Goal: Task Accomplishment & Management: Use online tool/utility

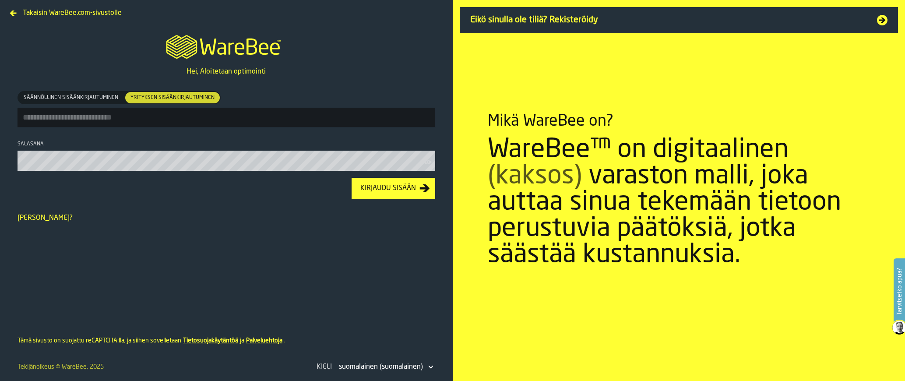
click at [198, 121] on input "Säännöllinen sisäänkirjautuminen Säännöllinen sisäänkirjautuminen Yrityksen sis…" at bounding box center [227, 117] width 418 height 19
type input "**********"
click at [352, 178] on button "Kirjaudu sisään" at bounding box center [394, 188] width 84 height 21
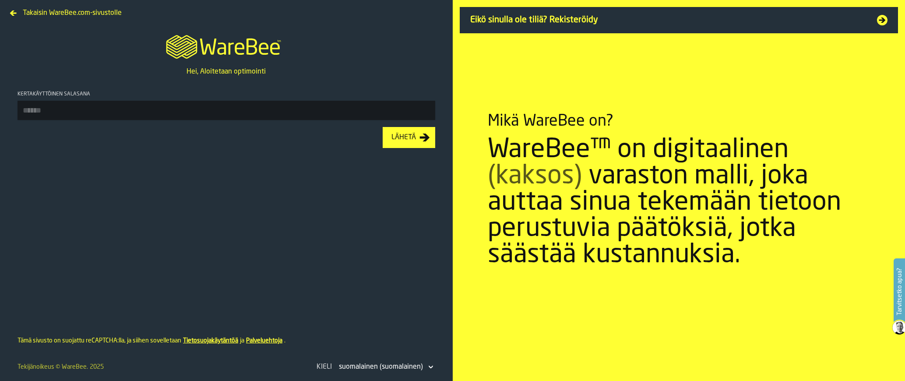
click at [58, 109] on input "Kertakäyttöinen salasana" at bounding box center [227, 110] width 418 height 19
type input "******"
click at [383, 127] on button "Lähetä" at bounding box center [409, 137] width 53 height 21
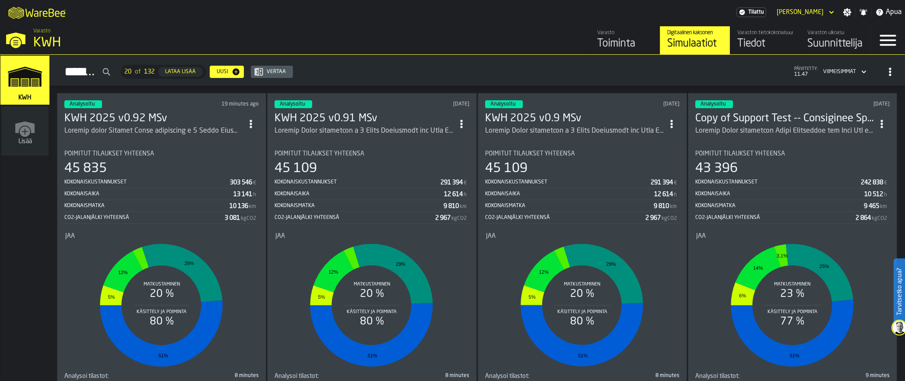
click at [135, 118] on h3 "KWH 2025 v0.92 MSv" at bounding box center [153, 119] width 179 height 14
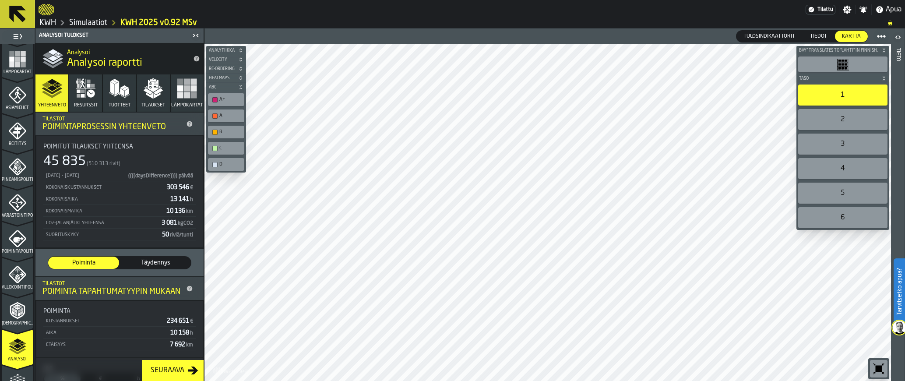
scroll to position [219, 0]
click at [19, 350] on polyline "menu Analysoi" at bounding box center [17, 351] width 17 height 6
click at [105, 88] on button "Tuotteet" at bounding box center [119, 92] width 33 height 37
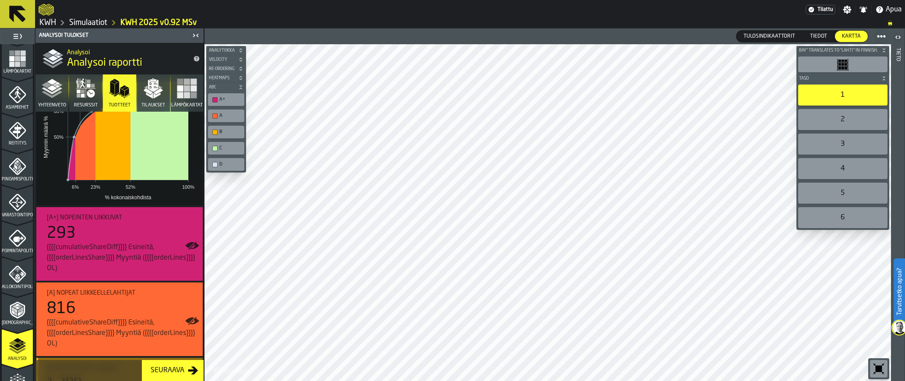
scroll to position [0, 0]
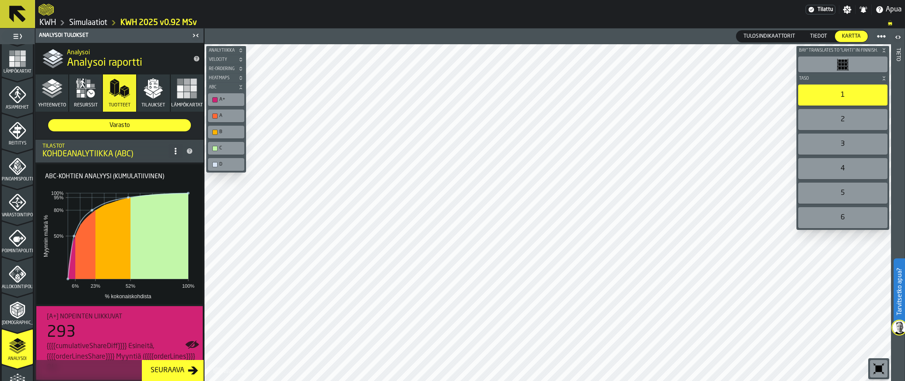
click at [185, 96] on rect "button" at bounding box center [187, 95] width 6 height 6
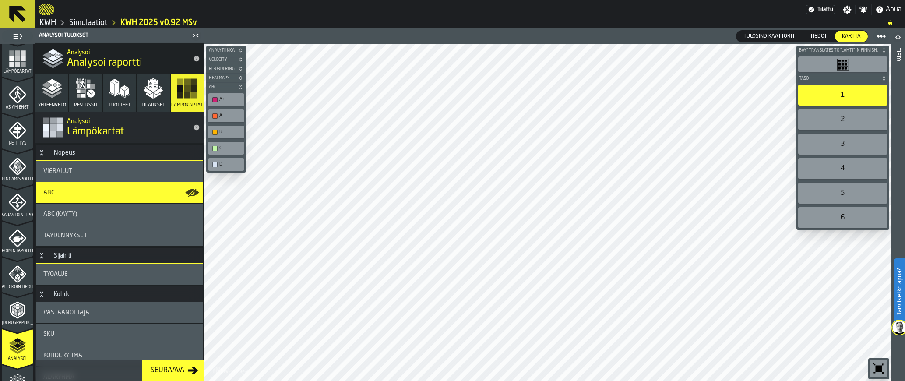
click at [79, 230] on div "Täydennykset" at bounding box center [119, 235] width 166 height 21
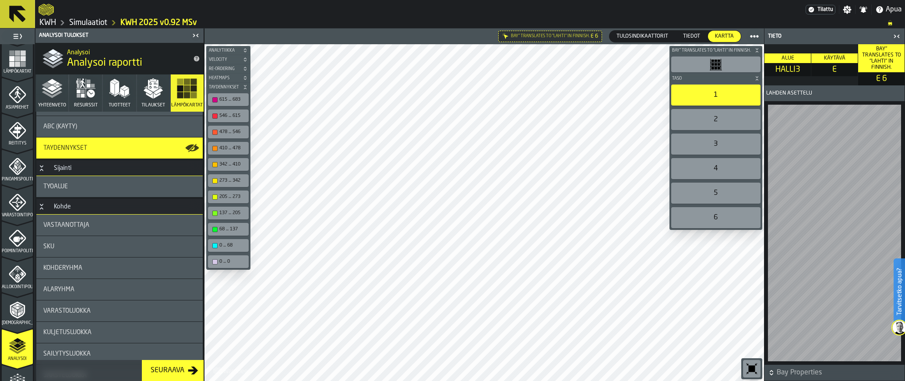
scroll to position [44, 0]
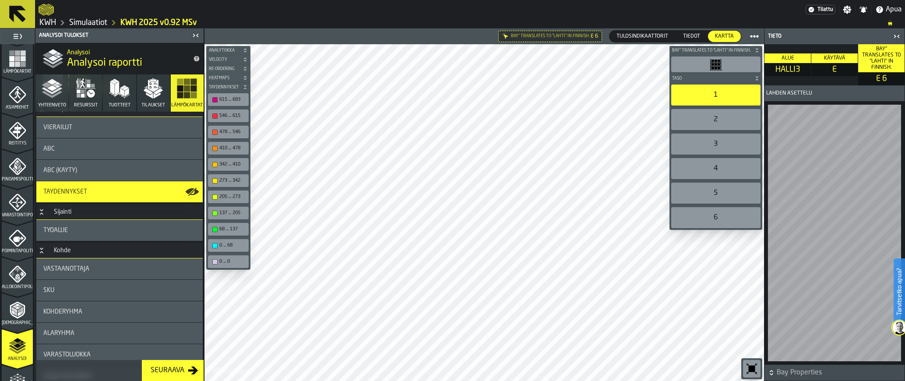
click at [117, 93] on polygon "button" at bounding box center [117, 88] width 4 height 13
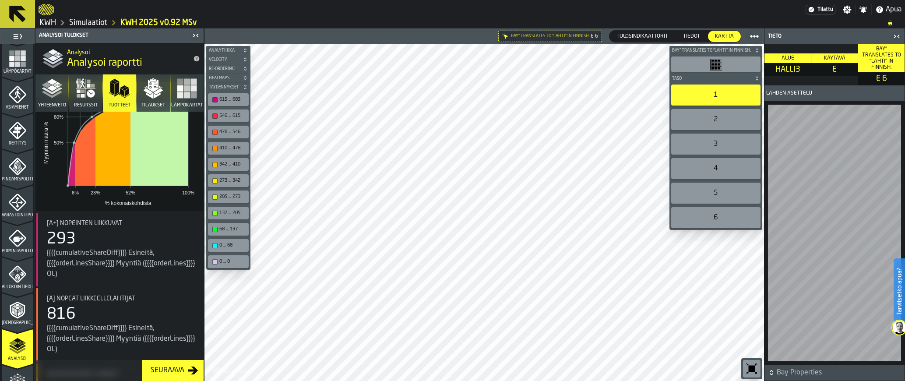
scroll to position [0, 0]
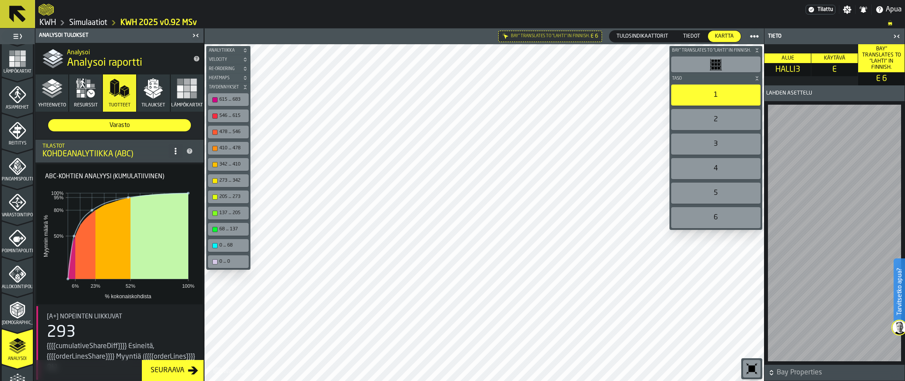
click at [78, 88] on icon "button" at bounding box center [85, 88] width 19 height 19
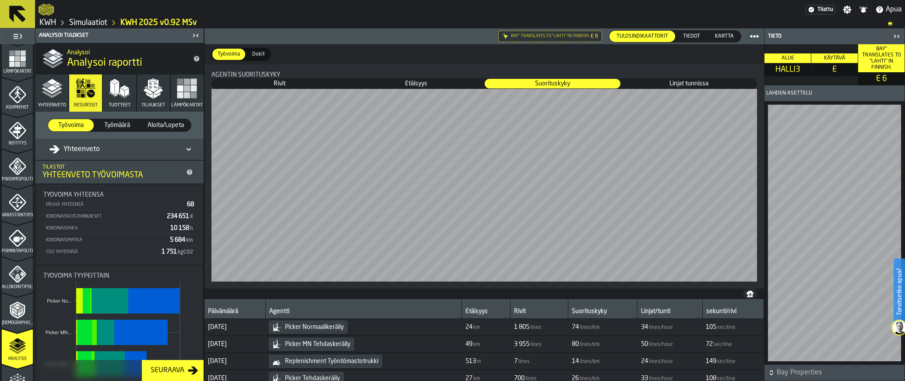
click at [56, 91] on polyline "button" at bounding box center [52, 90] width 21 height 7
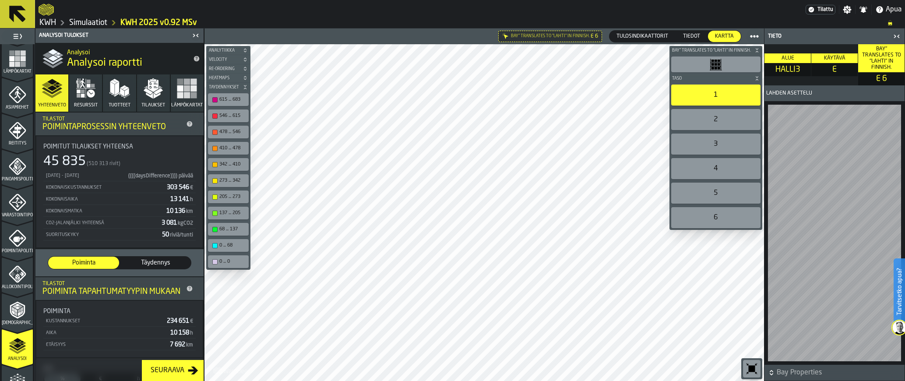
click at [164, 261] on span "Täydennys" at bounding box center [155, 262] width 64 height 9
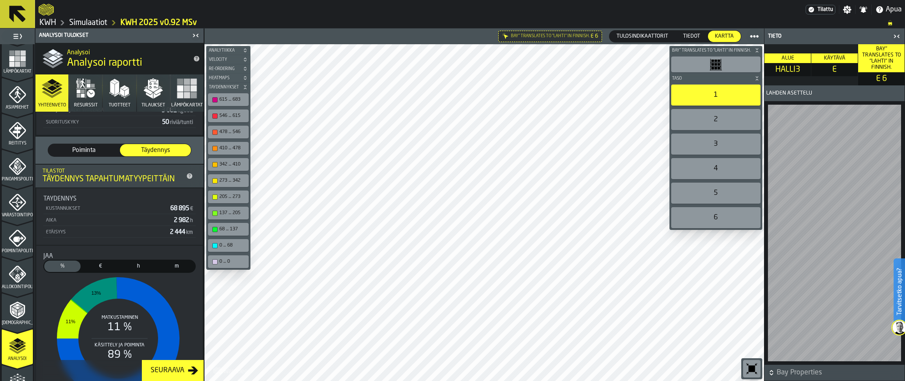
scroll to position [83, 0]
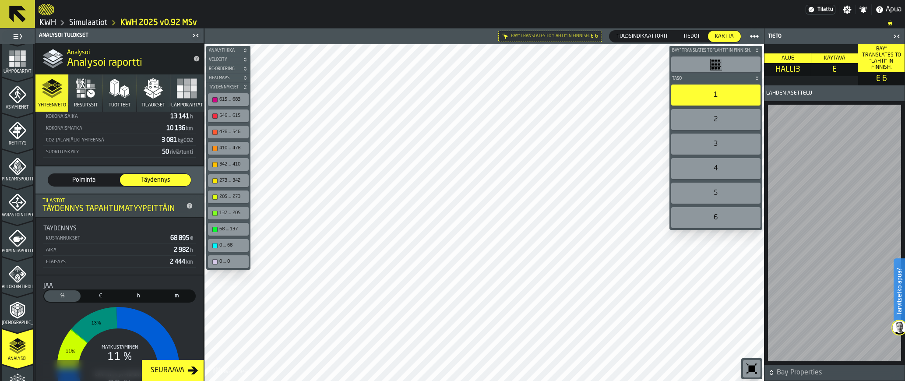
click at [77, 184] on span "Poiminta" at bounding box center [84, 180] width 64 height 9
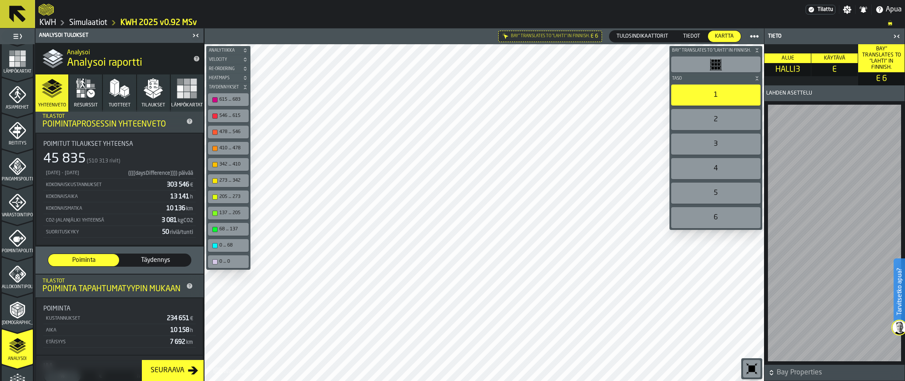
scroll to position [0, 0]
click at [24, 14] on icon at bounding box center [17, 14] width 21 height 21
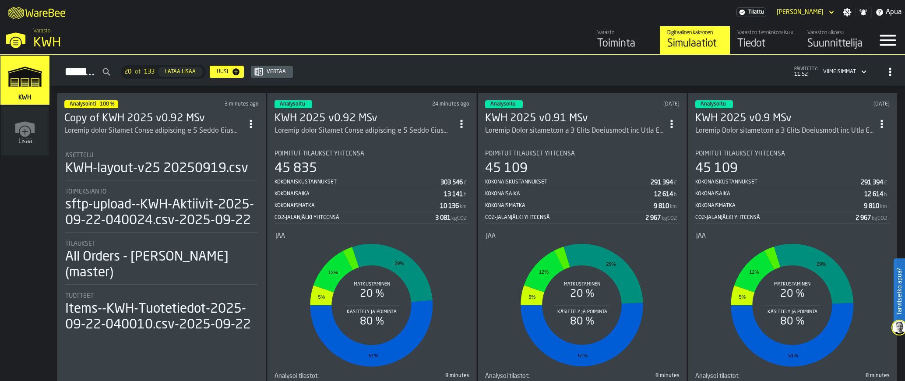
click at [255, 125] on icon "ItemListCard-DashboardItemContainer" at bounding box center [251, 124] width 9 height 9
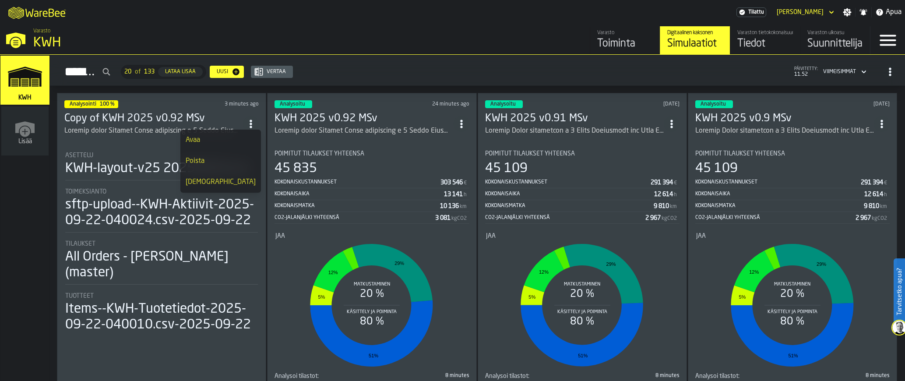
click at [417, 61] on h2 "Simulaatiot 20 of 133 Lataa lisää Uusi Vertaa päivitetty: 11.52 Viimeisimmät" at bounding box center [477, 70] width 855 height 31
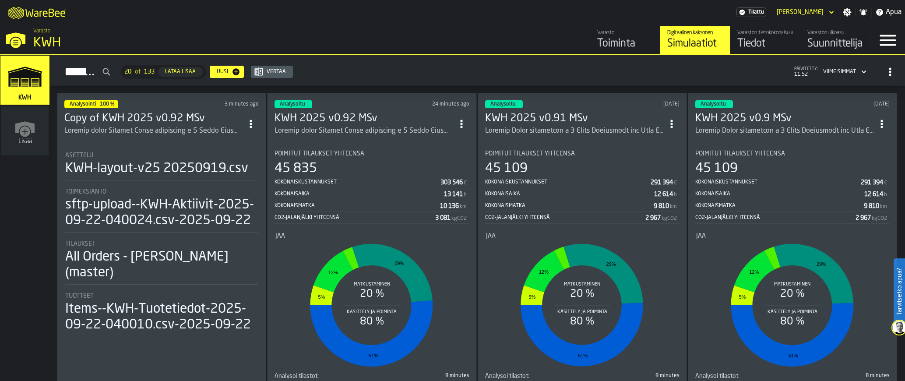
click at [372, 126] on div "ItemListCard-DashboardItemContainer" at bounding box center [364, 131] width 179 height 11
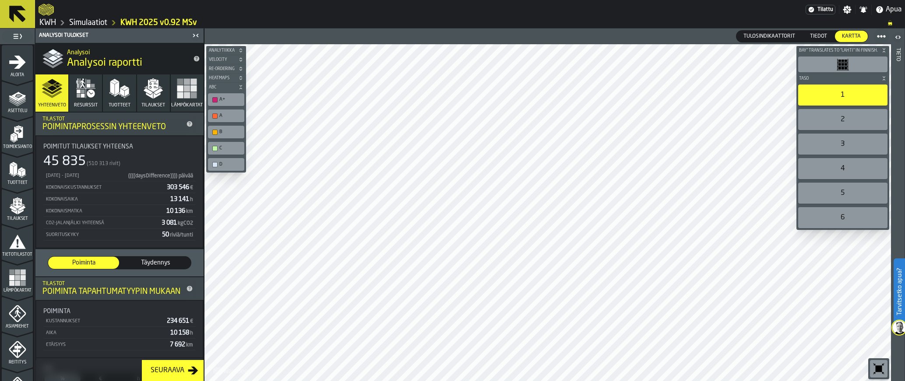
click at [3, 14] on button at bounding box center [17, 14] width 35 height 28
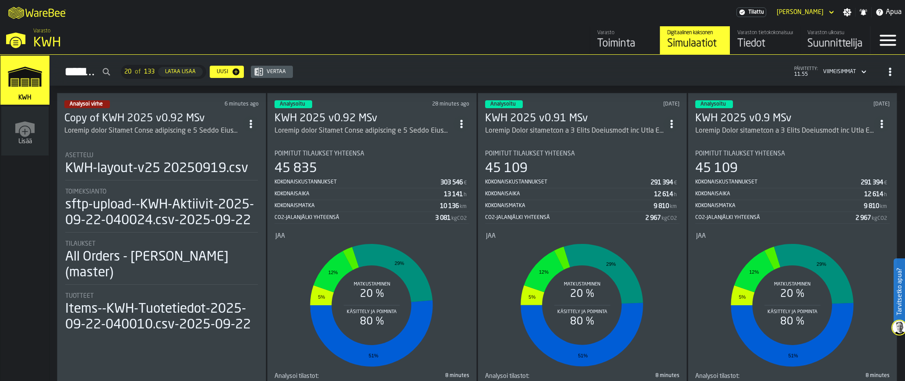
drag, startPoint x: 155, startPoint y: 5, endPoint x: 362, endPoint y: 35, distance: 209.6
click at [362, 35] on div "M A K I N G W A R E H O U S E S M O R E EF F I C I E N T Tilattu [PERSON_NAME] …" at bounding box center [452, 190] width 905 height 381
click at [84, 102] on span "Analysoi virhe" at bounding box center [86, 104] width 33 height 5
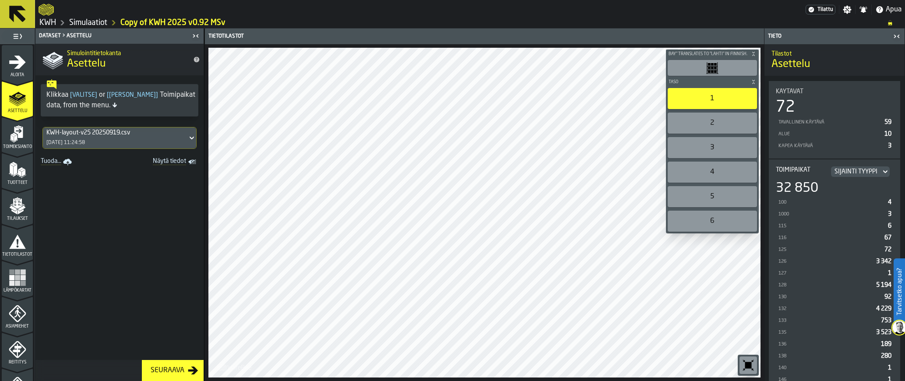
click at [23, 9] on icon at bounding box center [17, 14] width 17 height 17
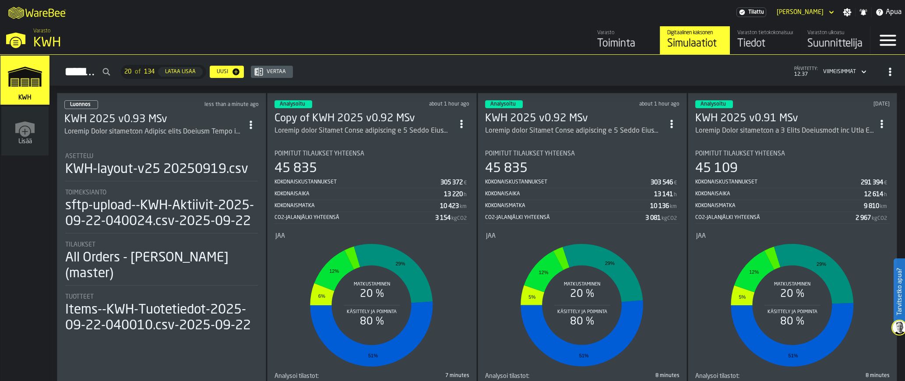
click at [818, 16] on div "[PERSON_NAME]" at bounding box center [800, 12] width 54 height 11
click at [812, 30] on div "Kirjaudu ulos" at bounding box center [808, 28] width 46 height 11
